Goal: Task Accomplishment & Management: Use online tool/utility

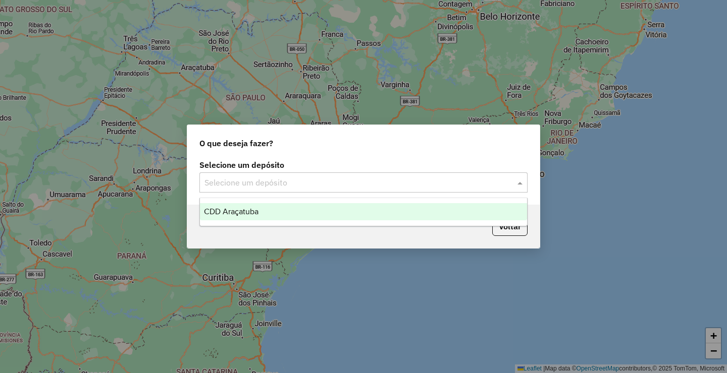
click at [298, 177] on input "text" at bounding box center [353, 183] width 298 height 12
click at [262, 212] on div "CDD Araçatuba" at bounding box center [363, 211] width 327 height 17
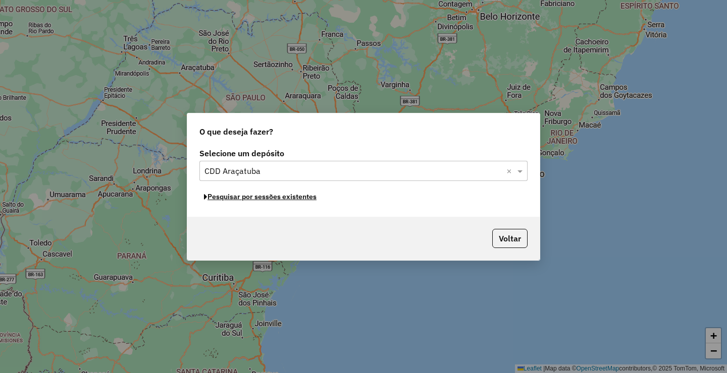
click at [274, 198] on button "Pesquisar por sessões existentes" at bounding box center [260, 197] width 122 height 16
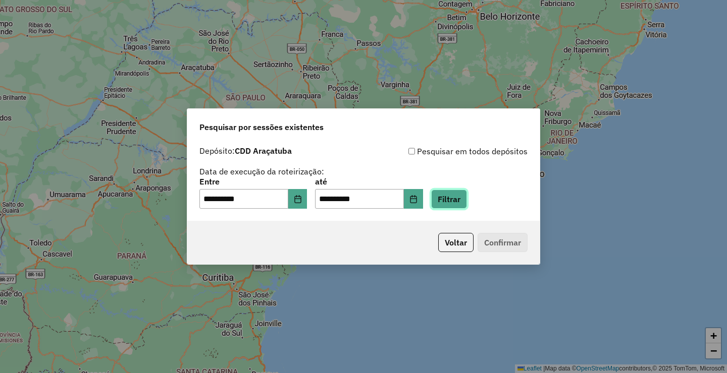
click at [467, 202] on button "Filtrar" at bounding box center [449, 199] width 36 height 19
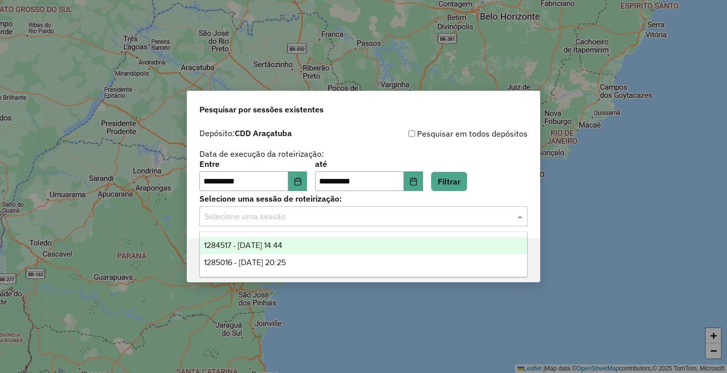
click at [264, 216] on input "text" at bounding box center [353, 217] width 298 height 12
click at [263, 245] on span "1284517 - 29/09/2025 14:44" at bounding box center [243, 245] width 78 height 9
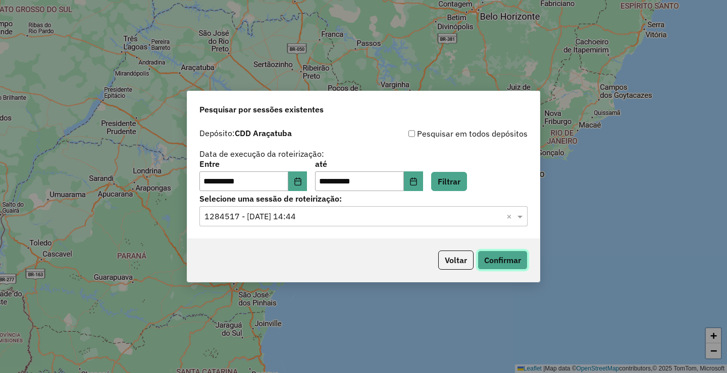
click at [509, 263] on button "Confirmar" at bounding box center [502, 260] width 50 height 19
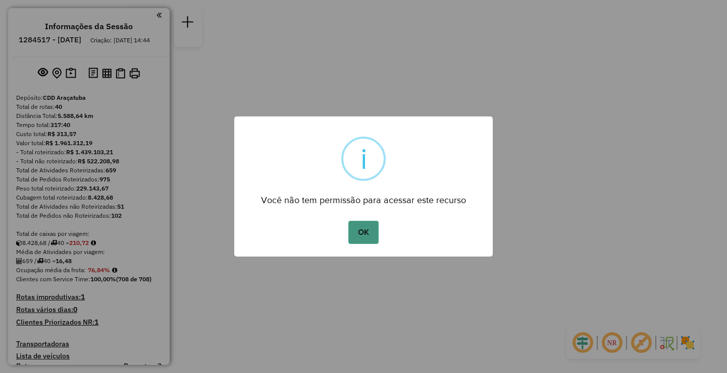
click at [367, 232] on button "OK" at bounding box center [363, 232] width 30 height 23
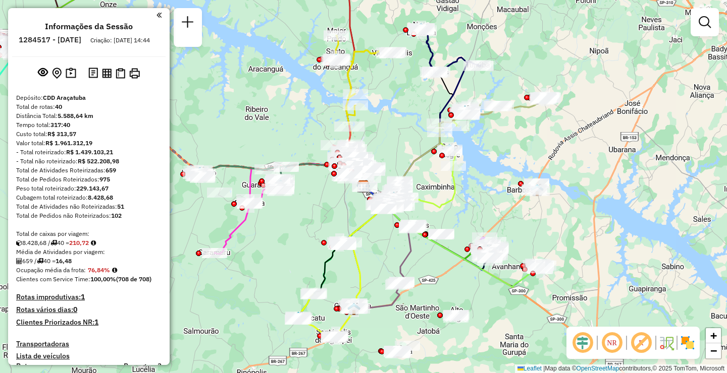
click at [158, 14] on em at bounding box center [158, 15] width 5 height 9
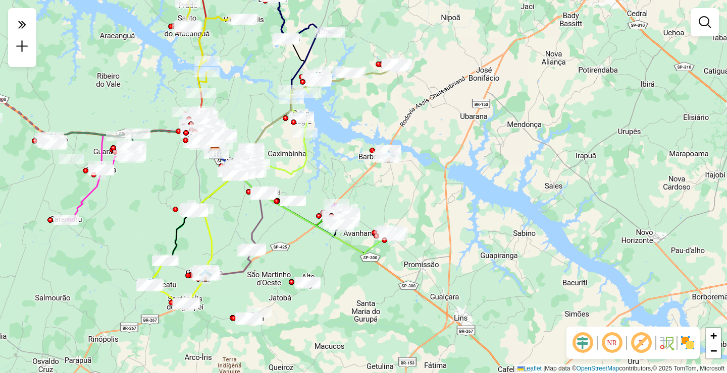
drag, startPoint x: 476, startPoint y: 221, endPoint x: 328, endPoint y: 188, distance: 152.0
click at [328, 188] on div "Janela de atendimento Grade de atendimento Capacidade Transportadoras Veículos …" at bounding box center [363, 186] width 727 height 373
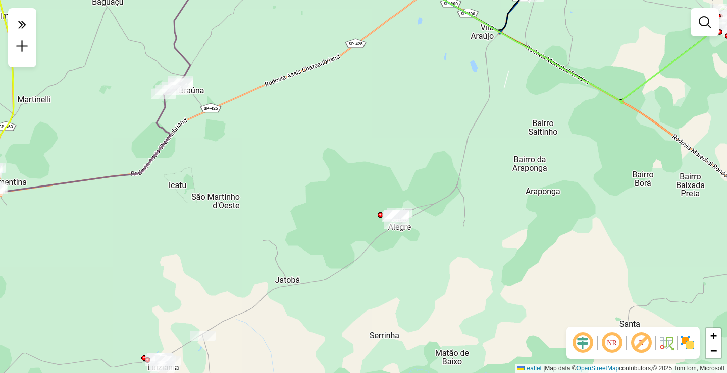
drag, startPoint x: 355, startPoint y: 296, endPoint x: 381, endPoint y: 274, distance: 34.4
click at [381, 274] on div "Janela de atendimento Grade de atendimento Capacidade Transportadoras Veículos …" at bounding box center [363, 186] width 727 height 373
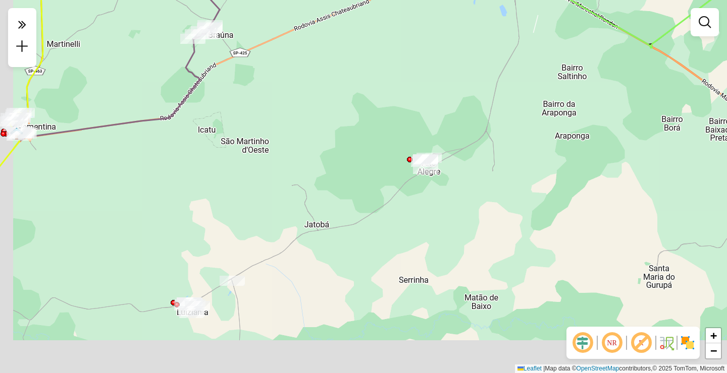
drag, startPoint x: 359, startPoint y: 314, endPoint x: 380, endPoint y: 265, distance: 52.7
click at [381, 264] on div "Janela de atendimento Grade de atendimento Capacidade Transportadoras Veículos …" at bounding box center [363, 186] width 727 height 373
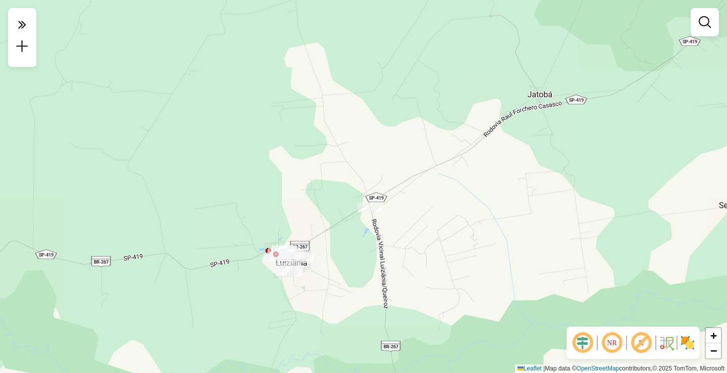
drag, startPoint x: 336, startPoint y: 285, endPoint x: 309, endPoint y: 291, distance: 27.9
click at [305, 293] on div "Janela de atendimento Grade de atendimento Capacidade Transportadoras Veículos …" at bounding box center [363, 186] width 727 height 373
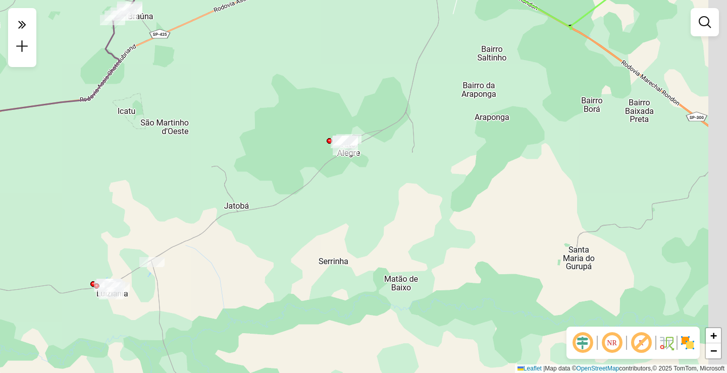
drag, startPoint x: 417, startPoint y: 272, endPoint x: 261, endPoint y: 262, distance: 156.7
click at [261, 262] on div "Janela de atendimento Grade de atendimento Capacidade Transportadoras Veículos …" at bounding box center [363, 186] width 727 height 373
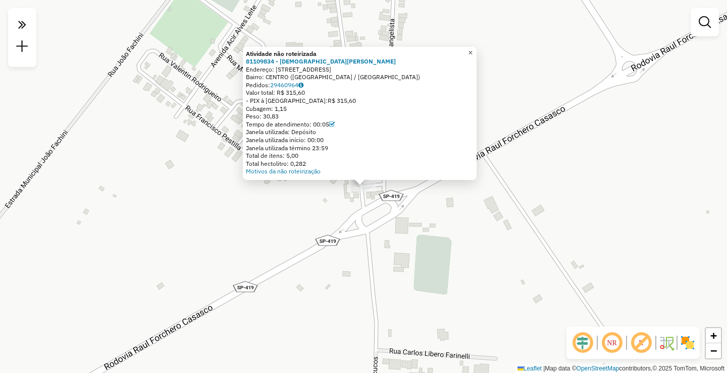
click at [472, 48] on span "×" at bounding box center [470, 52] width 5 height 9
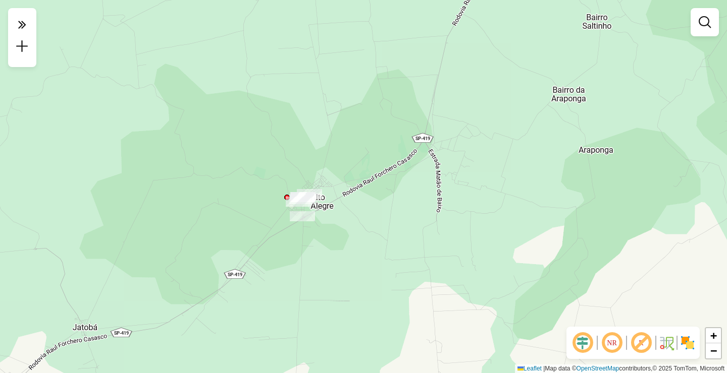
drag, startPoint x: 460, startPoint y: 162, endPoint x: 317, endPoint y: 215, distance: 152.0
click at [317, 215] on div "Janela de atendimento Grade de atendimento Capacidade Transportadoras Veículos …" at bounding box center [363, 186] width 727 height 373
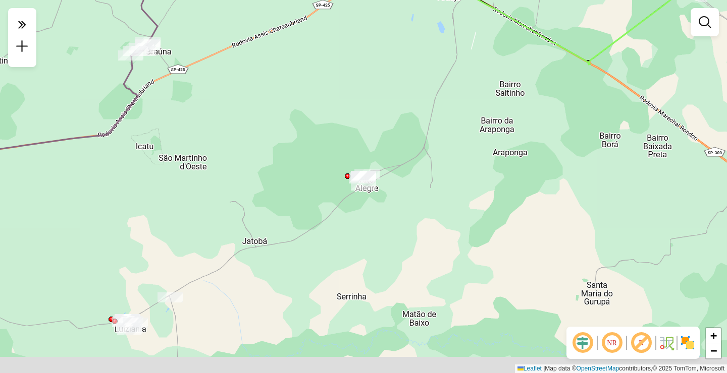
drag, startPoint x: 303, startPoint y: 267, endPoint x: 338, endPoint y: 213, distance: 64.7
click at [365, 201] on div "Janela de atendimento Grade de atendimento Capacidade Transportadoras Veículos …" at bounding box center [363, 186] width 727 height 373
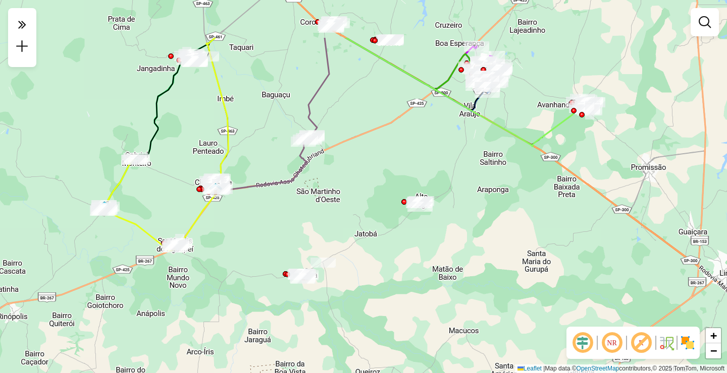
drag, startPoint x: 408, startPoint y: 199, endPoint x: 351, endPoint y: 261, distance: 83.9
click at [394, 264] on div "Janela de atendimento Grade de atendimento Capacidade Transportadoras Veículos …" at bounding box center [363, 186] width 727 height 373
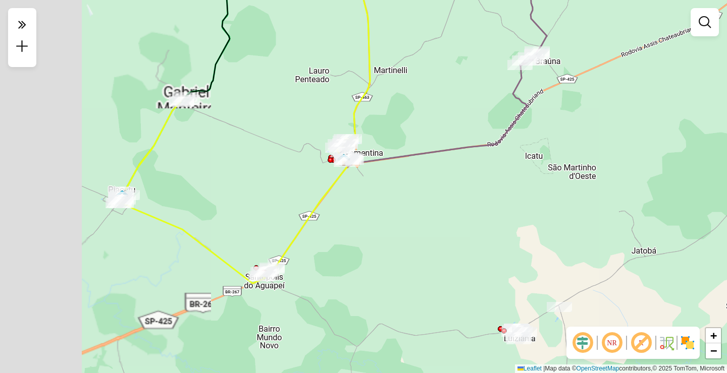
drag, startPoint x: 69, startPoint y: 206, endPoint x: 205, endPoint y: 207, distance: 136.7
click at [205, 207] on div "Janela de atendimento Grade de atendimento Capacidade Transportadoras Veículos …" at bounding box center [363, 186] width 727 height 373
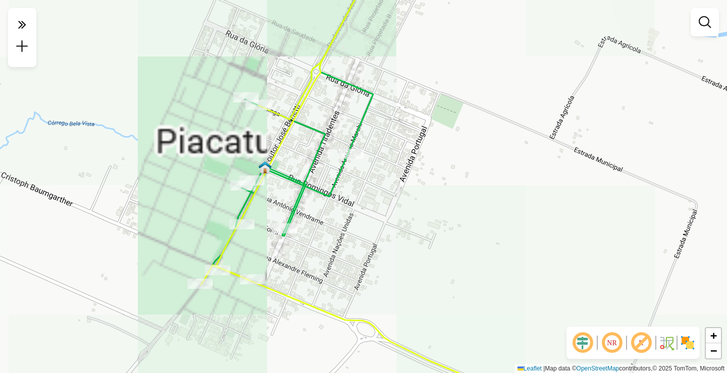
drag, startPoint x: 303, startPoint y: 192, endPoint x: 262, endPoint y: 212, distance: 45.8
click at [262, 212] on div "Janela de atendimento Grade de atendimento Capacidade Transportadoras Veículos …" at bounding box center [363, 186] width 727 height 373
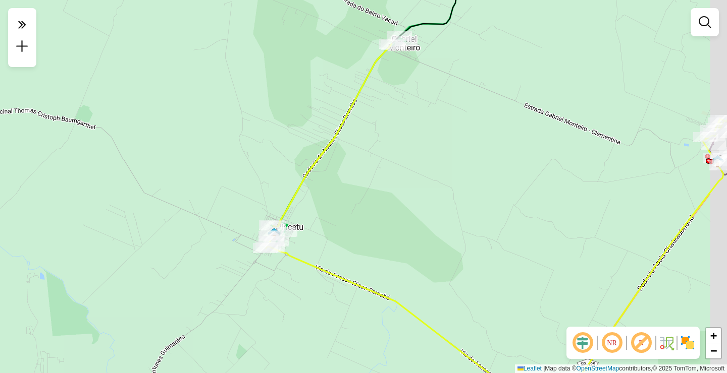
drag, startPoint x: 432, startPoint y: 144, endPoint x: 354, endPoint y: 200, distance: 95.9
click at [354, 200] on div "Janela de atendimento Grade de atendimento Capacidade Transportadoras Veículos …" at bounding box center [363, 186] width 727 height 373
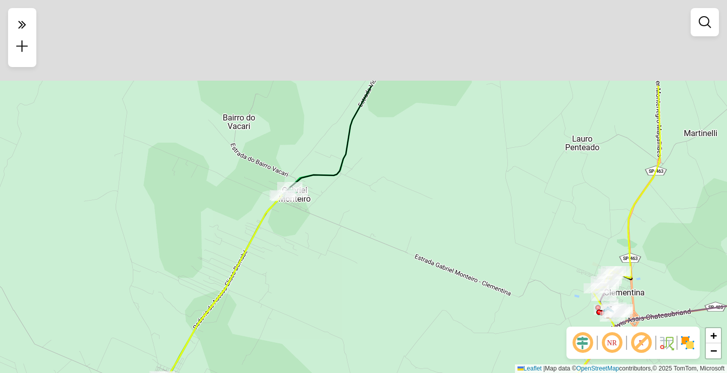
drag, startPoint x: 397, startPoint y: 135, endPoint x: 393, endPoint y: 185, distance: 50.6
click at [342, 227] on div "Janela de atendimento Grade de atendimento Capacidade Transportadoras Veículos …" at bounding box center [363, 186] width 727 height 373
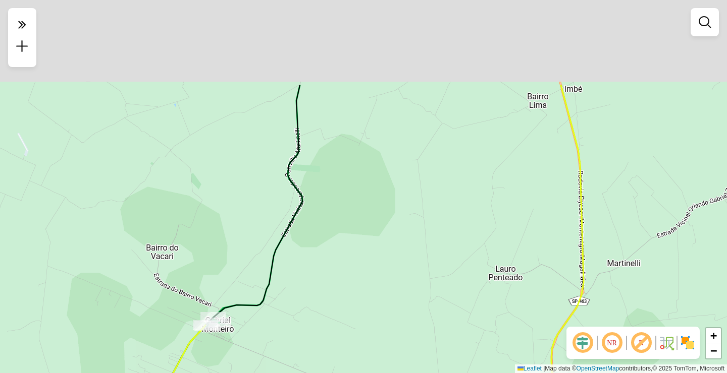
drag, startPoint x: 432, startPoint y: 112, endPoint x: 357, endPoint y: 242, distance: 150.1
click at [351, 254] on div "Janela de atendimento Grade de atendimento Capacidade Transportadoras Veículos …" at bounding box center [363, 186] width 727 height 373
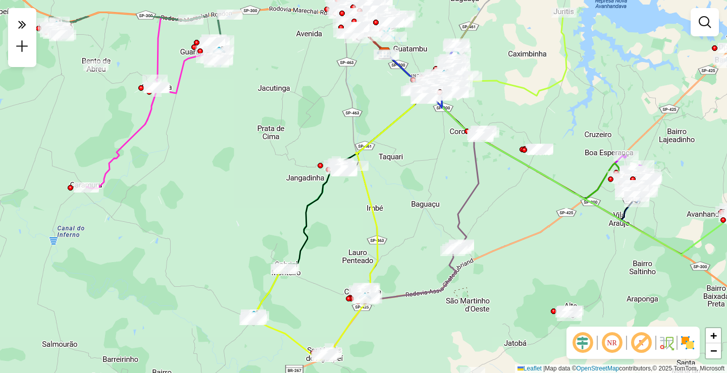
drag, startPoint x: 393, startPoint y: 158, endPoint x: 361, endPoint y: 181, distance: 39.8
click at [364, 182] on div "Janela de atendimento Grade de atendimento Capacidade Transportadoras Veículos …" at bounding box center [363, 186] width 727 height 373
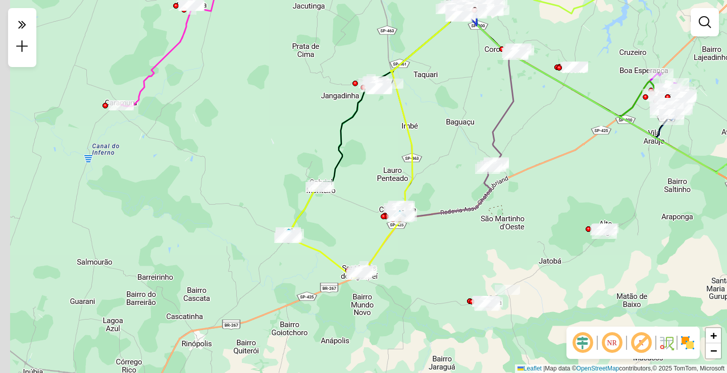
drag, startPoint x: 350, startPoint y: 217, endPoint x: 359, endPoint y: 186, distance: 33.2
click at [372, 165] on div "Janela de atendimento Grade de atendimento Capacidade Transportadoras Veículos …" at bounding box center [363, 186] width 727 height 373
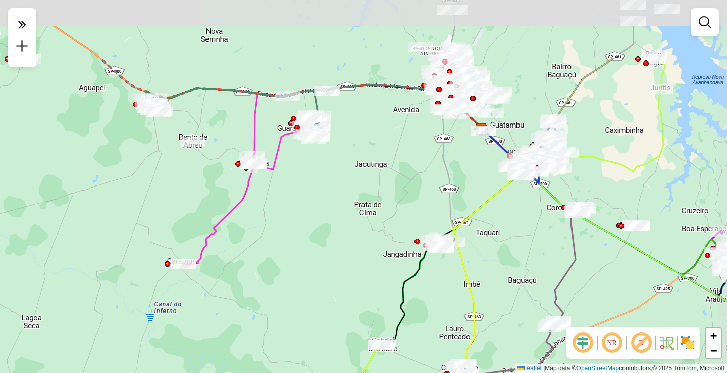
drag, startPoint x: 331, startPoint y: 147, endPoint x: 324, endPoint y: 205, distance: 57.9
click at [324, 205] on div "Janela de atendimento Grade de atendimento Capacidade Transportadoras Veículos …" at bounding box center [363, 186] width 727 height 373
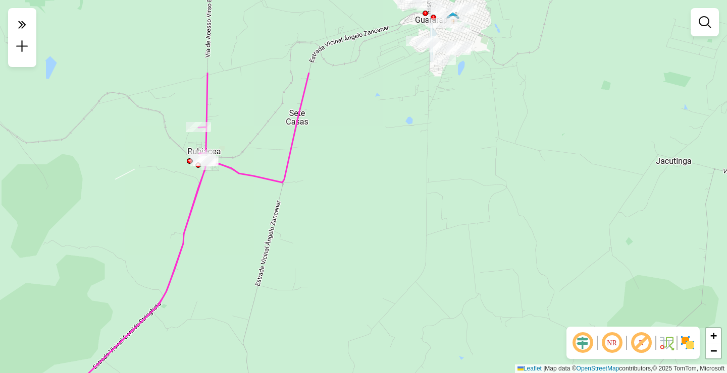
drag, startPoint x: 322, startPoint y: 225, endPoint x: 332, endPoint y: 250, distance: 27.6
click at [332, 250] on div "Janela de atendimento Grade de atendimento Capacidade Transportadoras Veículos …" at bounding box center [363, 186] width 727 height 373
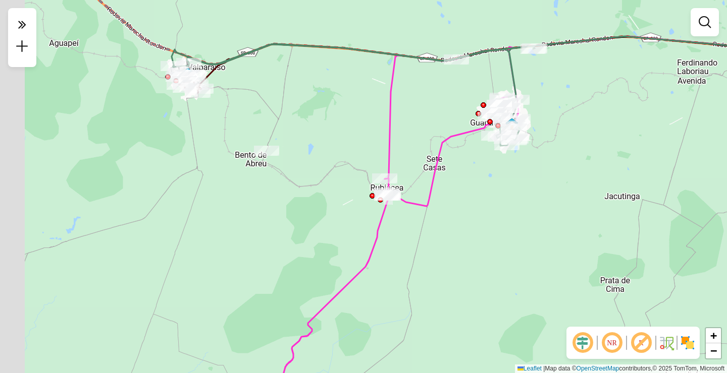
drag, startPoint x: 139, startPoint y: 242, endPoint x: 288, endPoint y: 230, distance: 149.3
click at [288, 230] on div "Janela de atendimento Grade de atendimento Capacidade Transportadoras Veículos …" at bounding box center [363, 186] width 727 height 373
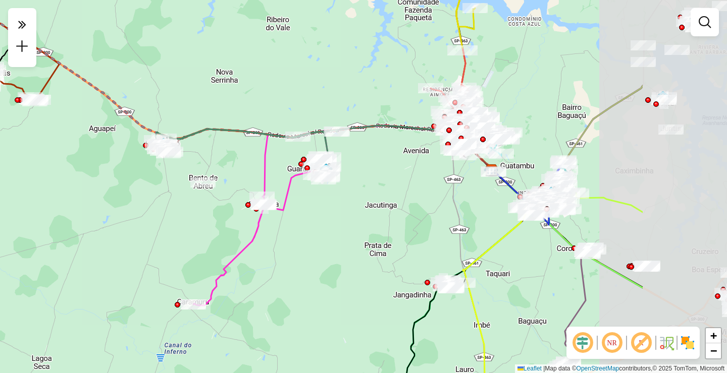
drag, startPoint x: 444, startPoint y: 253, endPoint x: 326, endPoint y: 251, distance: 118.1
click at [332, 250] on div "Janela de atendimento Grade de atendimento Capacidade Transportadoras Veículos …" at bounding box center [363, 186] width 727 height 373
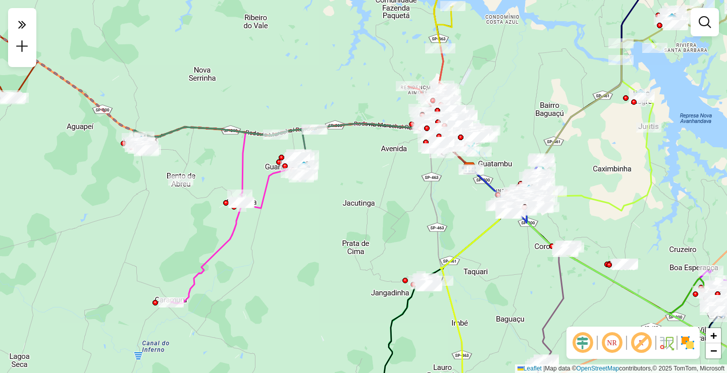
click at [609, 345] on em at bounding box center [611, 343] width 24 height 24
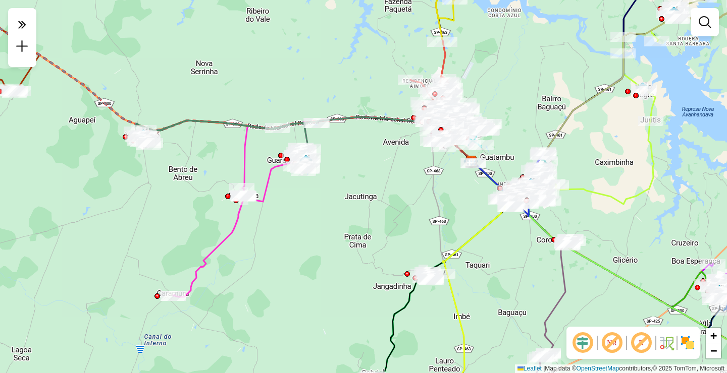
drag, startPoint x: 314, startPoint y: 300, endPoint x: 354, endPoint y: 204, distance: 104.3
click at [354, 204] on div "Janela de atendimento Grade de atendimento Capacidade Transportadoras Veículos …" at bounding box center [363, 186] width 727 height 373
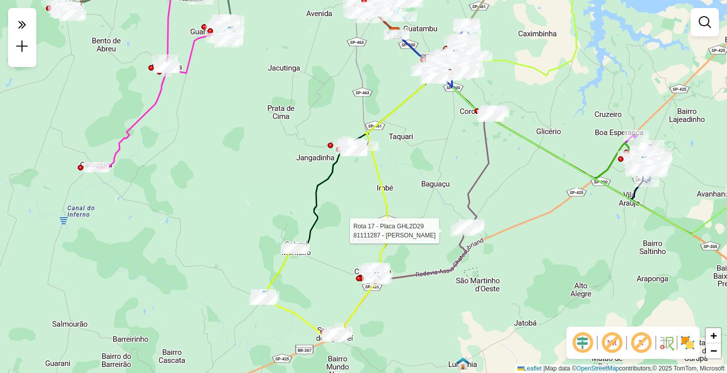
select select "**********"
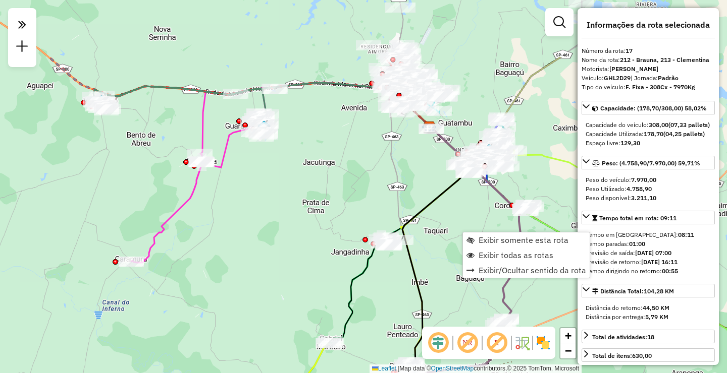
drag, startPoint x: 75, startPoint y: 71, endPoint x: 110, endPoint y: 165, distance: 100.6
click at [110, 165] on div "Janela de atendimento Grade de atendimento Capacidade Transportadoras Veículos …" at bounding box center [363, 186] width 727 height 373
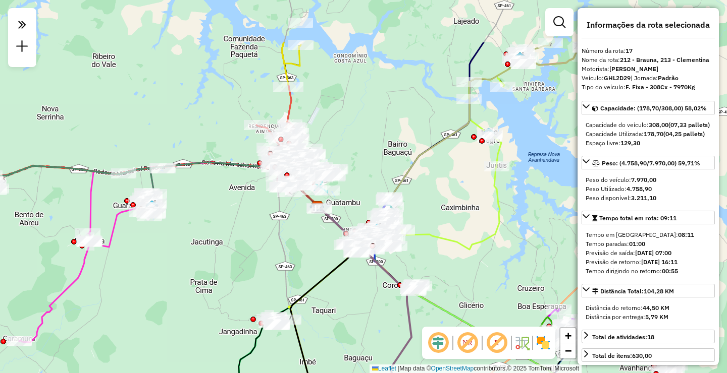
drag, startPoint x: 328, startPoint y: 63, endPoint x: 216, endPoint y: 142, distance: 137.5
click at [216, 142] on div "Janela de atendimento Grade de atendimento Capacidade Transportadoras Veículos …" at bounding box center [363, 186] width 727 height 373
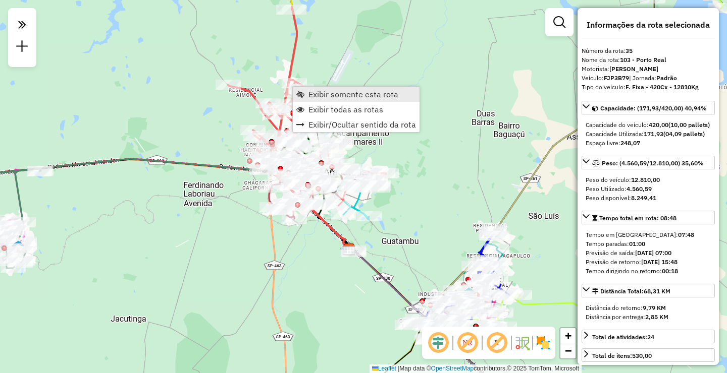
click at [319, 97] on span "Exibir somente esta rota" at bounding box center [353, 94] width 90 height 8
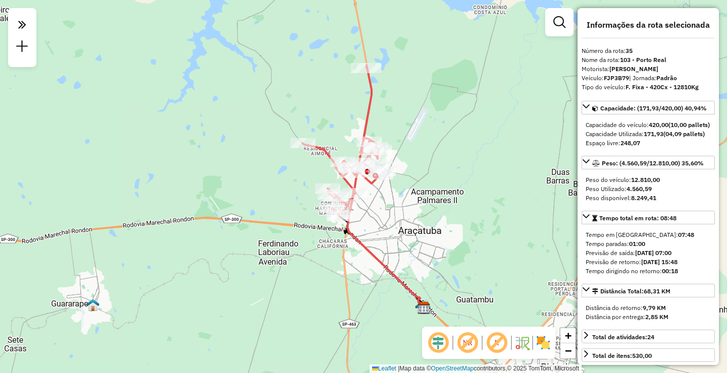
click at [545, 341] on img at bounding box center [543, 343] width 16 height 16
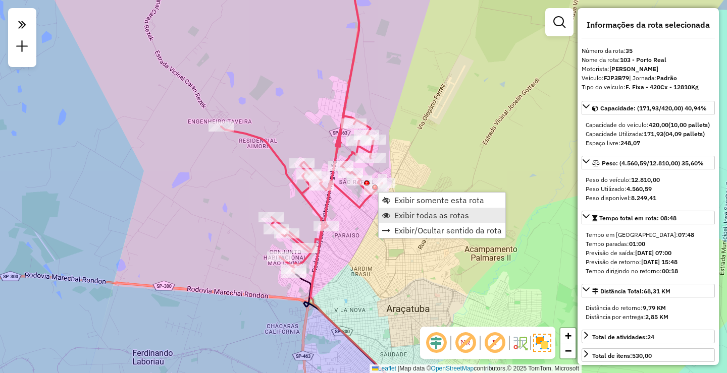
click at [404, 215] on span "Exibir todas as rotas" at bounding box center [431, 215] width 75 height 8
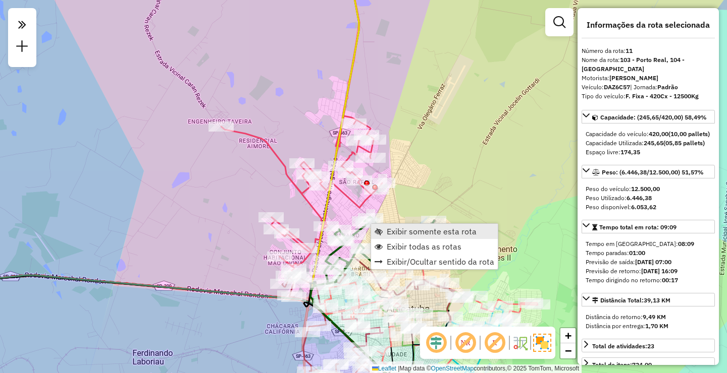
click at [400, 233] on span "Exibir somente esta rota" at bounding box center [431, 232] width 90 height 8
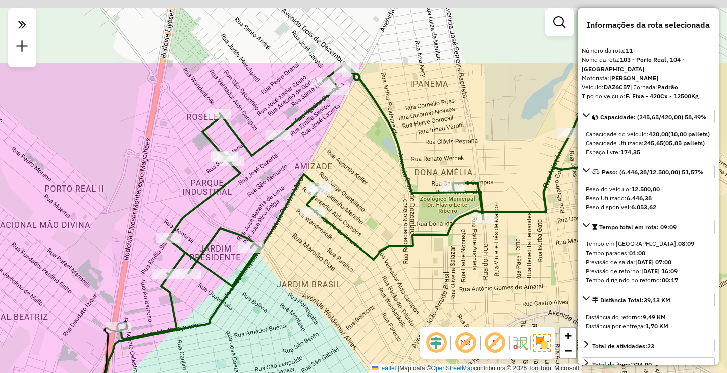
drag, startPoint x: 326, startPoint y: 196, endPoint x: 320, endPoint y: 296, distance: 100.6
click at [320, 296] on div "Janela de atendimento Grade de atendimento Capacidade Transportadoras Veículos …" at bounding box center [363, 186] width 727 height 373
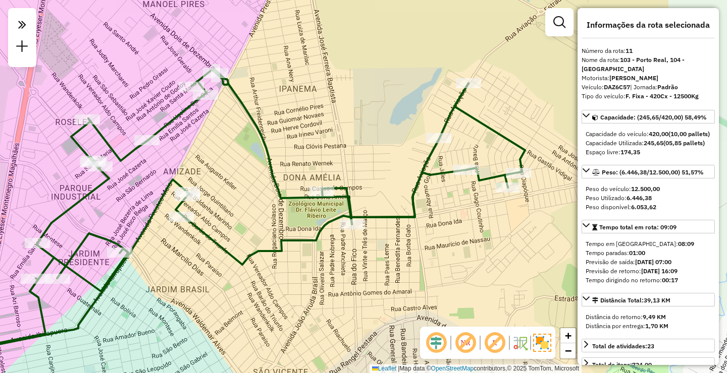
drag, startPoint x: 381, startPoint y: 201, endPoint x: 230, endPoint y: 206, distance: 151.4
click at [251, 206] on div "Janela de atendimento Grade de atendimento Capacidade Transportadoras Veículos …" at bounding box center [363, 186] width 727 height 373
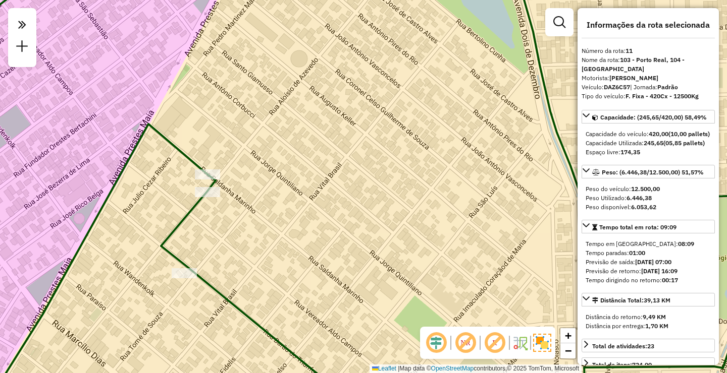
drag, startPoint x: 222, startPoint y: 209, endPoint x: 248, endPoint y: 210, distance: 25.2
click at [248, 210] on div "Janela de atendimento Grade de atendimento Capacidade Transportadoras Veículos …" at bounding box center [363, 186] width 727 height 373
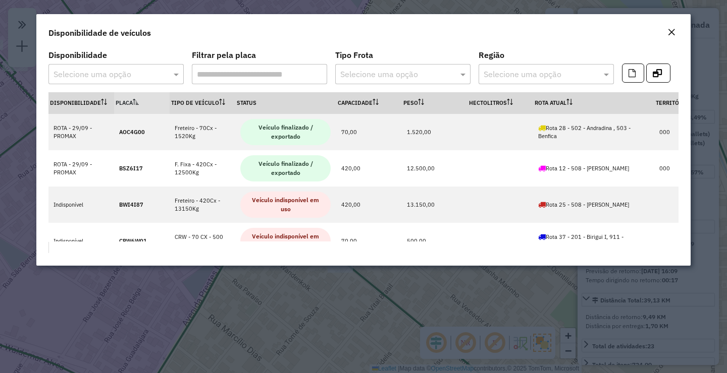
click at [669, 32] on em "Close" at bounding box center [671, 32] width 8 height 8
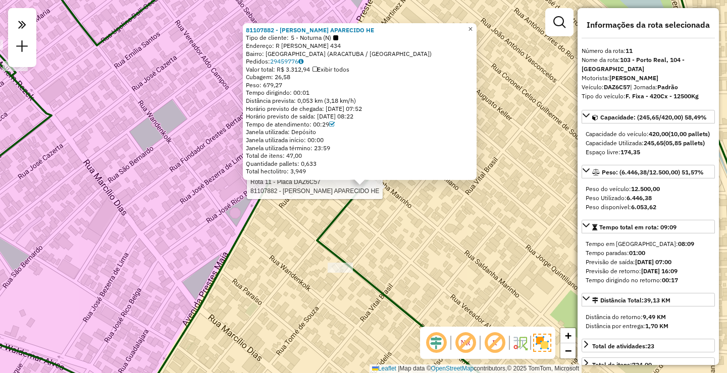
click at [472, 25] on span "×" at bounding box center [470, 29] width 5 height 9
